Goal: Find contact information: Obtain details needed to contact an individual or organization

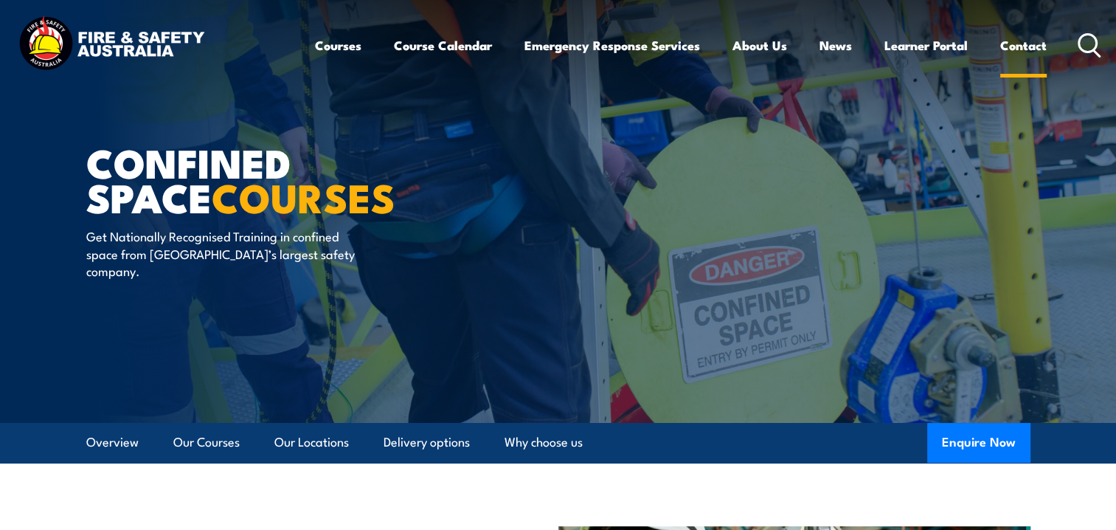
click at [1006, 44] on link "Contact" at bounding box center [1023, 45] width 46 height 39
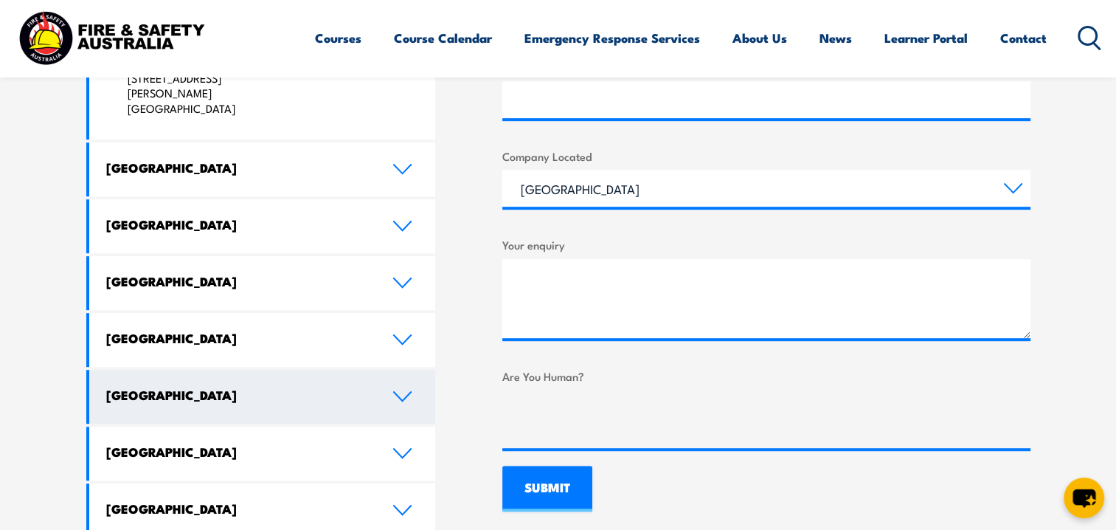
scroll to position [811, 0]
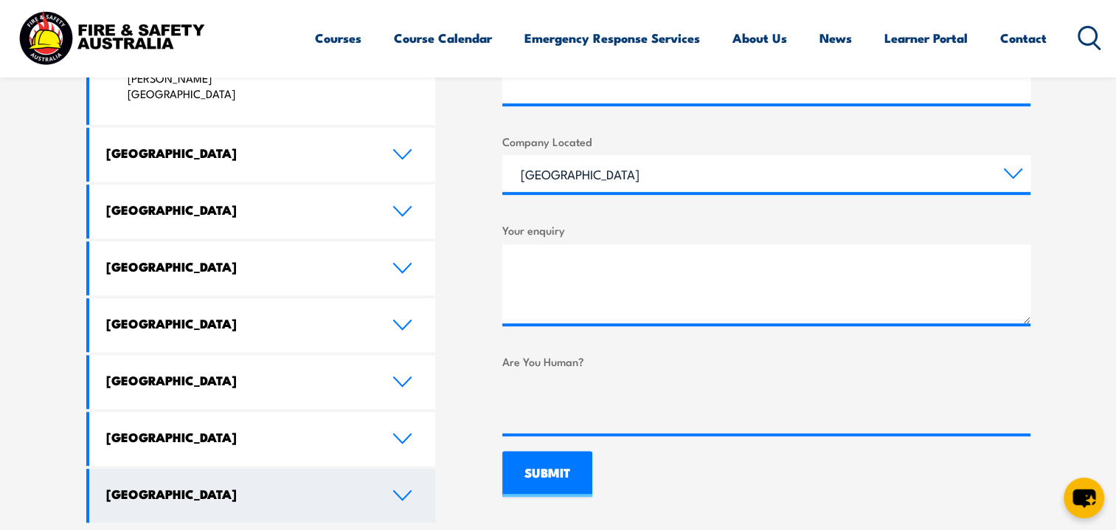
click at [397, 489] on icon at bounding box center [402, 495] width 20 height 12
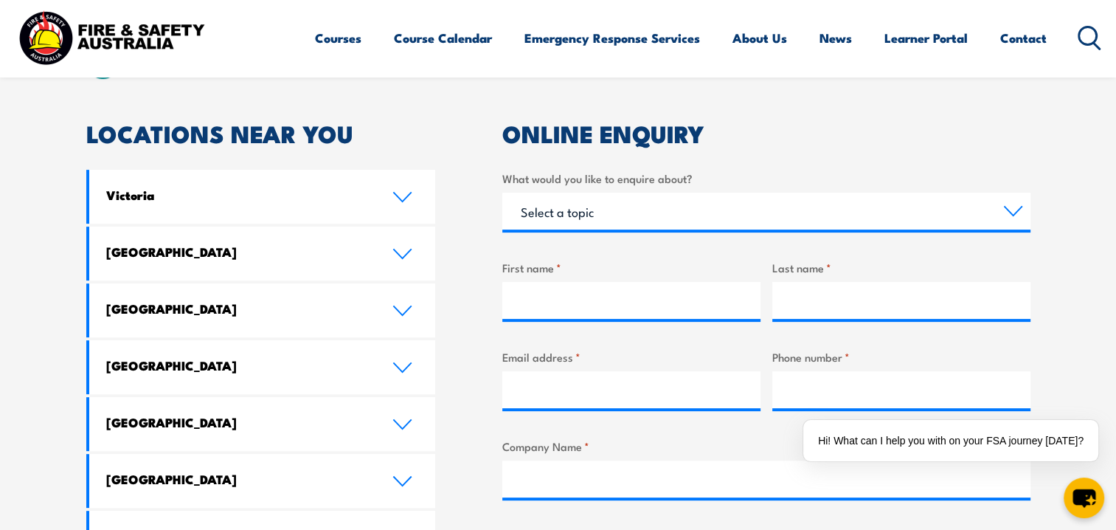
scroll to position [148, 0]
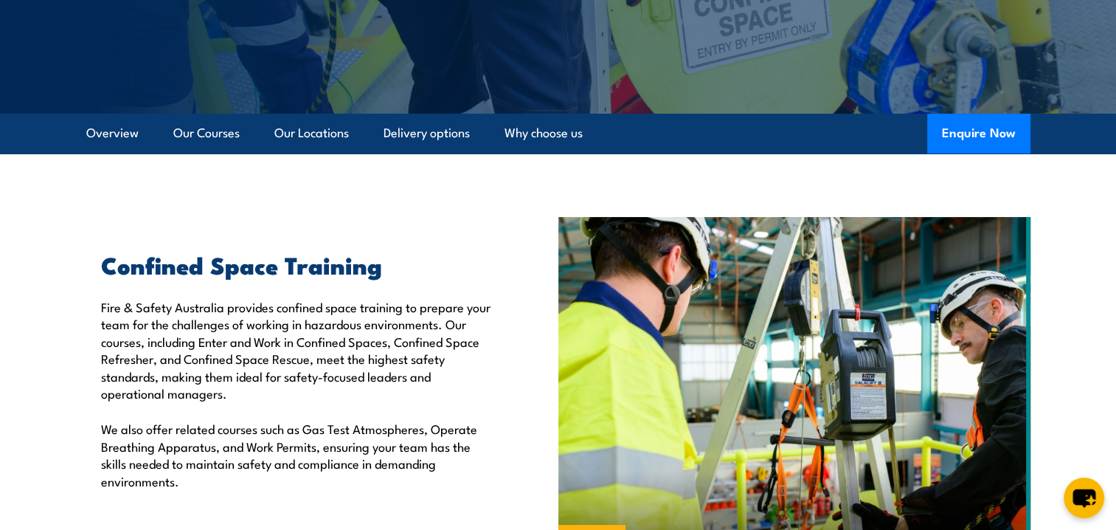
scroll to position [148, 0]
